Goal: Task Accomplishment & Management: Manage account settings

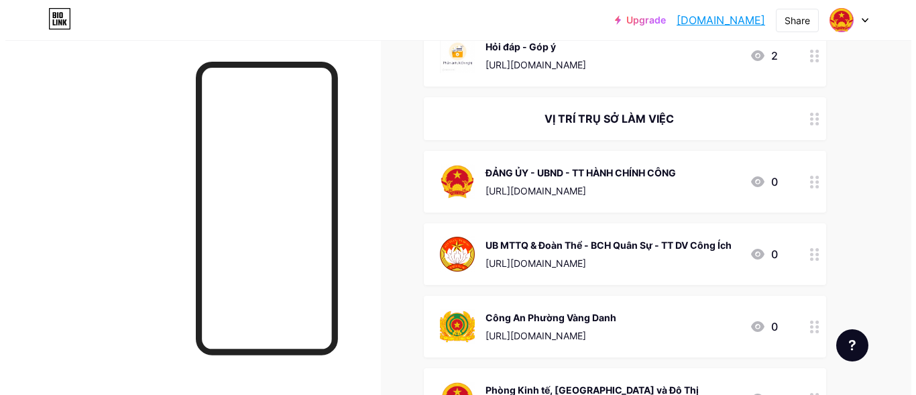
scroll to position [402, 0]
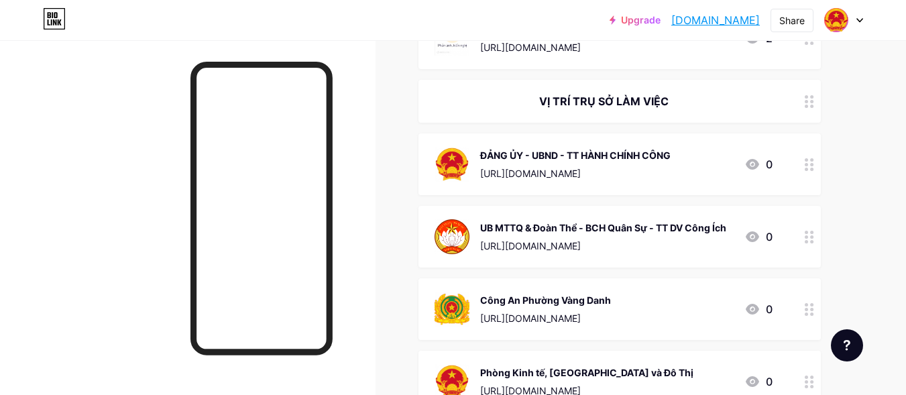
click at [816, 239] on div at bounding box center [809, 237] width 23 height 62
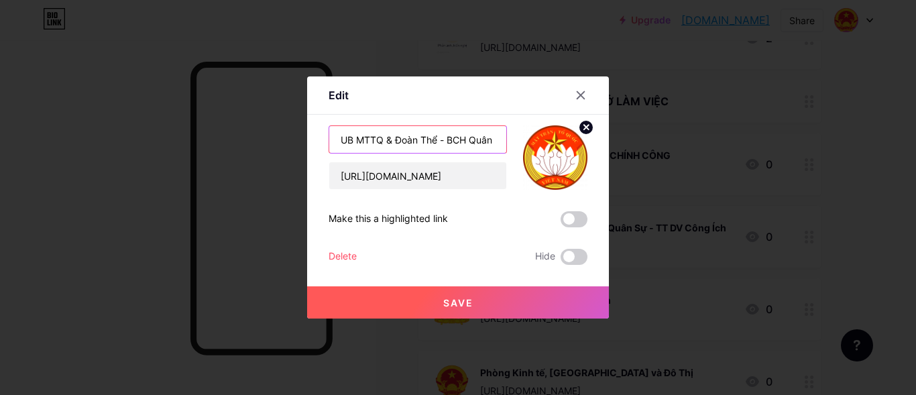
click at [418, 144] on input "UB MTTQ & Đoàn Thể - BCH Quân Sự - TT DV Công Ích" at bounding box center [417, 139] width 177 height 27
click at [460, 139] on input "UB MTTQ & Đoàn Thể - BCH Quân Sự - TT DV Công Ích" at bounding box center [417, 139] width 177 height 27
type input "UB MTTQ & Đoàn Thể - TT Cung ứng dịch vụ"
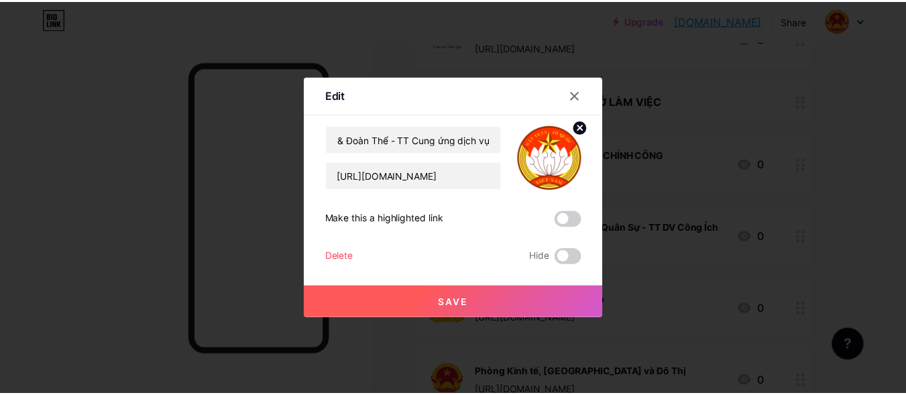
scroll to position [0, 0]
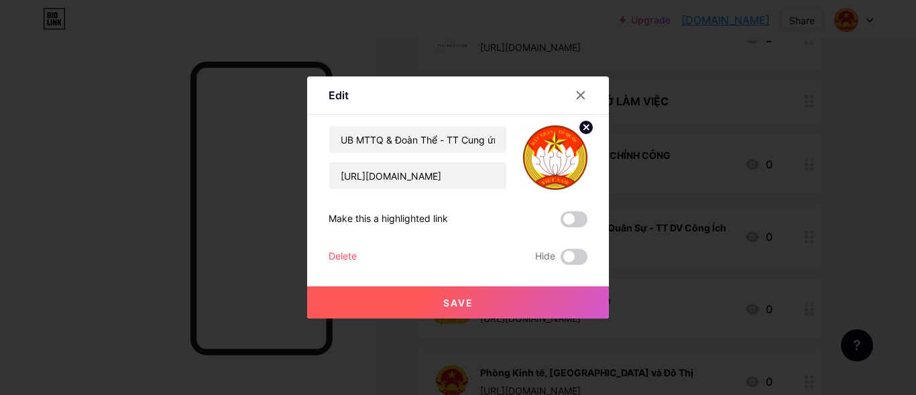
click at [426, 306] on button "Save" at bounding box center [458, 302] width 302 height 32
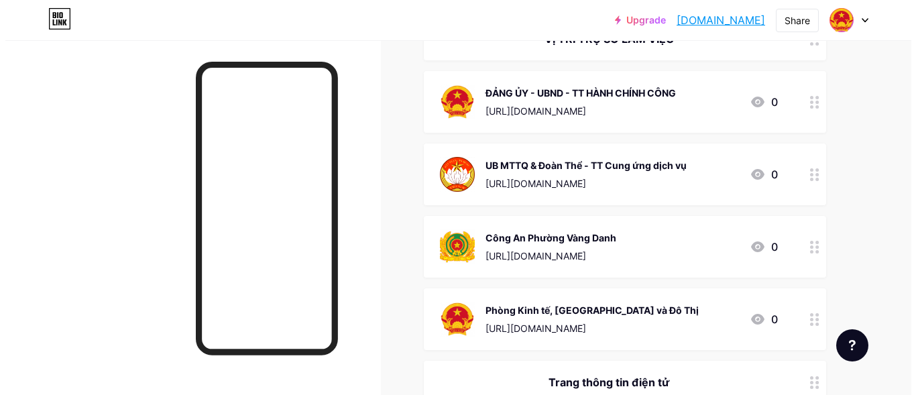
scroll to position [469, 0]
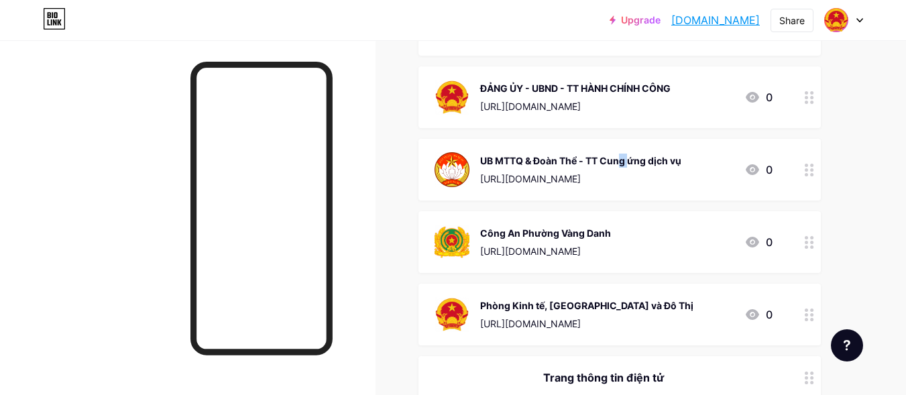
click at [557, 168] on div "UB MTTQ & Đoàn Thể - TT Cung ứng dịch vụ https://www.google.com/maps?q=21.05854…" at bounding box center [580, 169] width 201 height 35
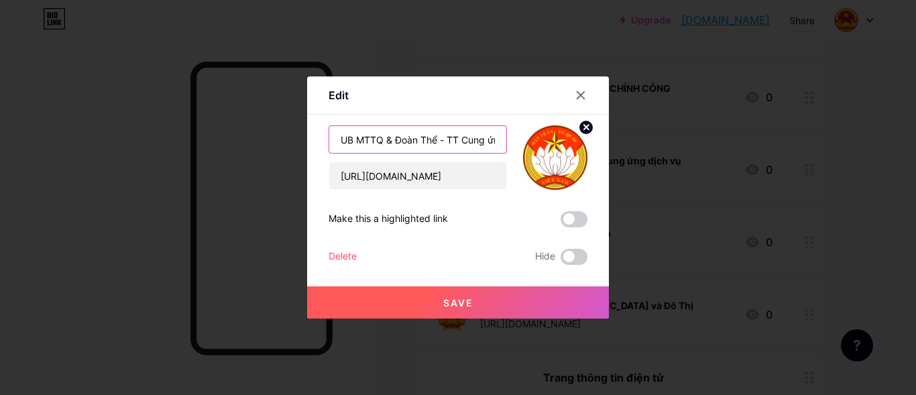
click at [475, 139] on input "UB MTTQ & Đoàn Thể - TT Cung ứng dịch vụ" at bounding box center [417, 139] width 177 height 27
click at [491, 141] on input "UB MTTQ & Đoàn Thể - TT Cung ứng dịch vụ" at bounding box center [417, 139] width 177 height 27
type input "UB MTTQ & Đoàn Thể - TT Cung Ứng Dịch Vụ"
click at [438, 300] on button "Save" at bounding box center [458, 302] width 302 height 32
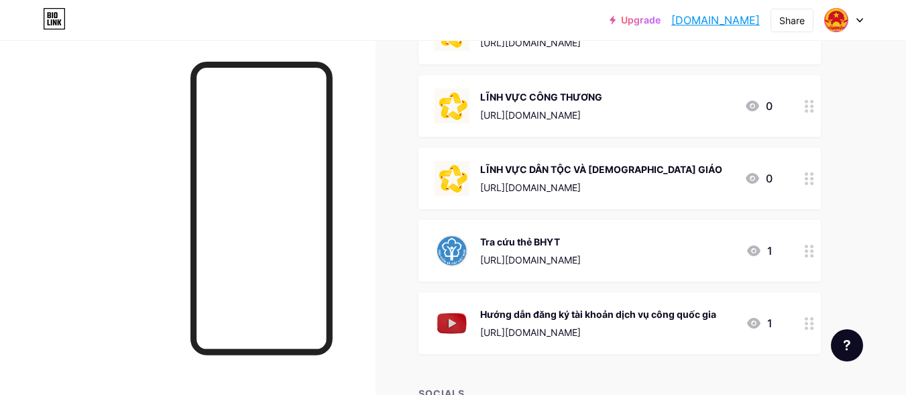
scroll to position [2336, 0]
